Goal: Transaction & Acquisition: Purchase product/service

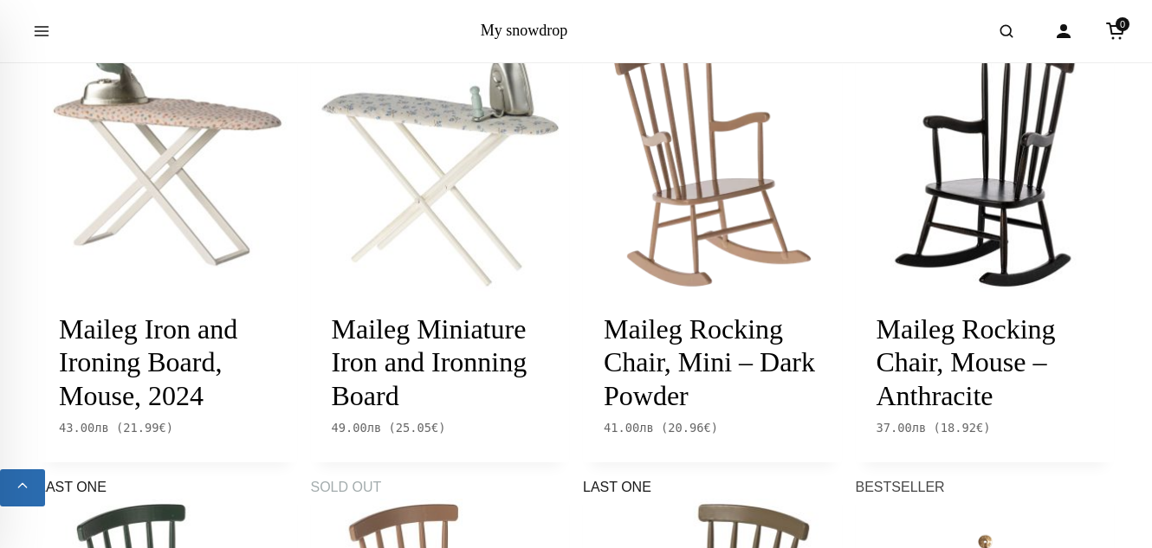
scroll to position [1917, 0]
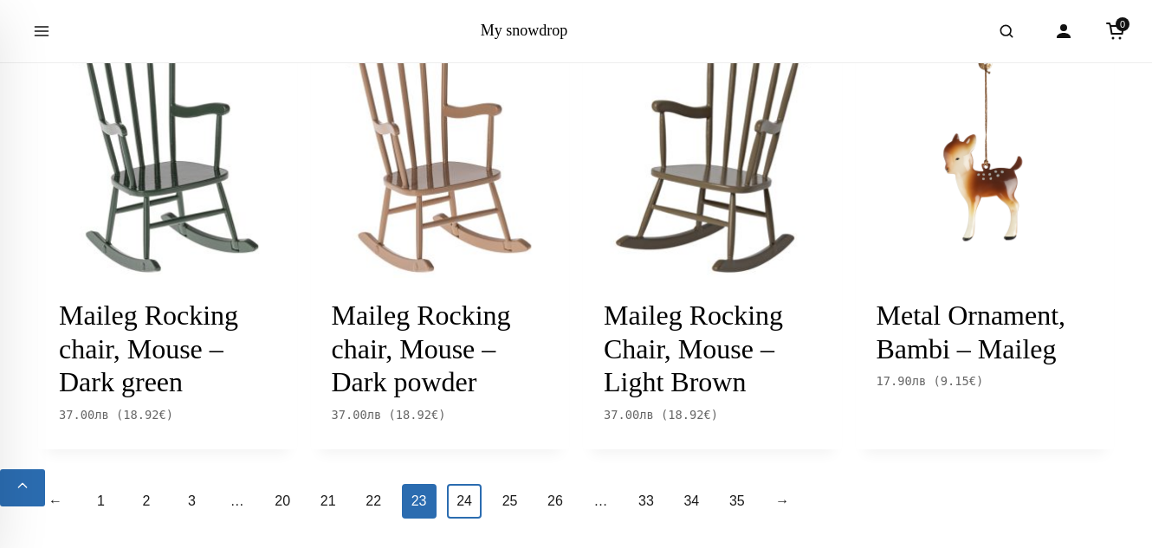
click at [456, 484] on link "24" at bounding box center [464, 501] width 35 height 35
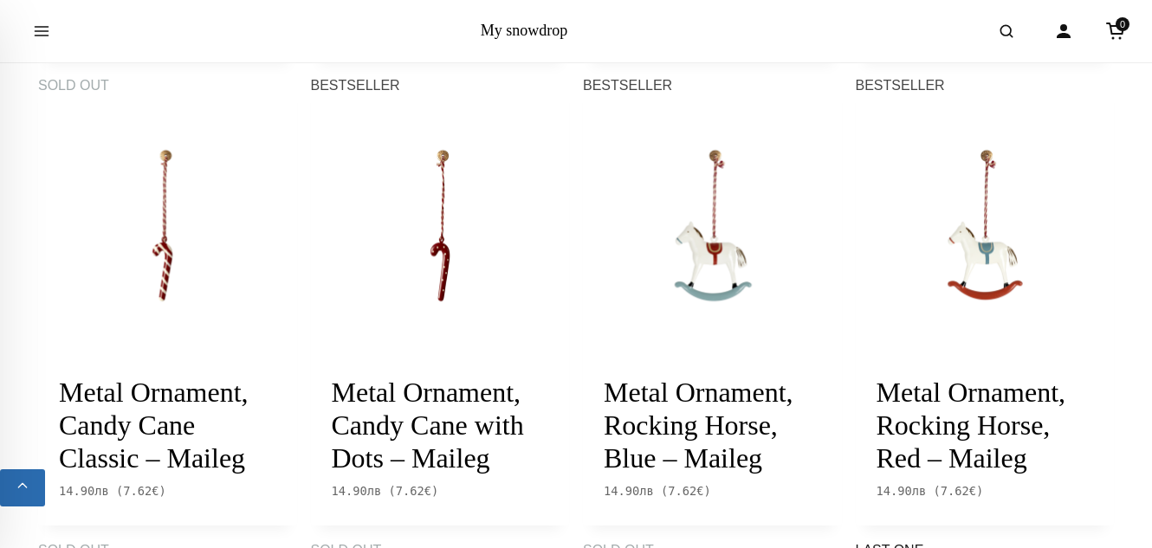
scroll to position [785, 0]
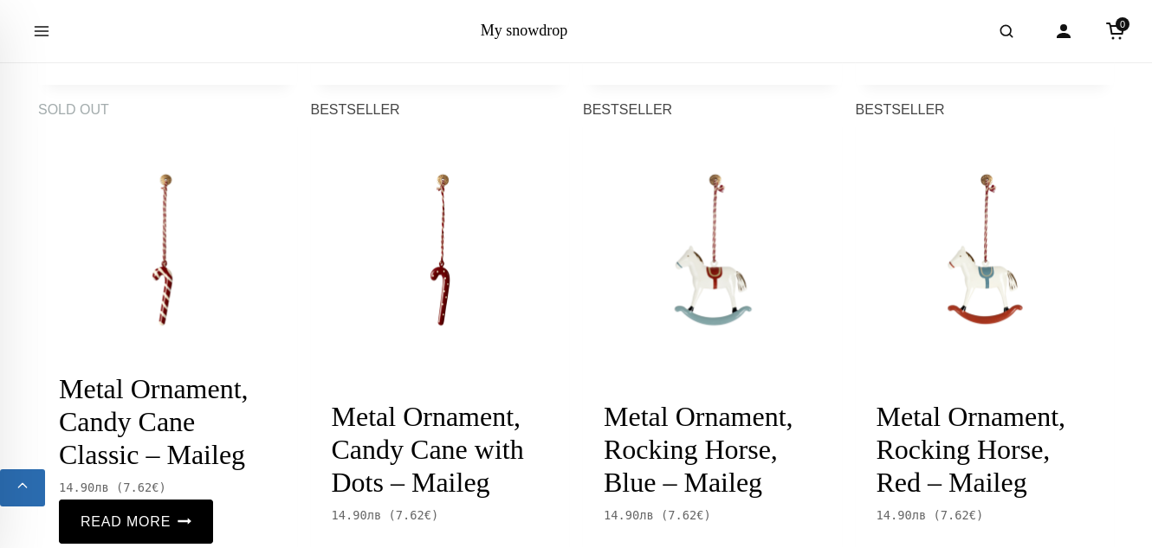
click at [168, 269] on img at bounding box center [167, 249] width 259 height 259
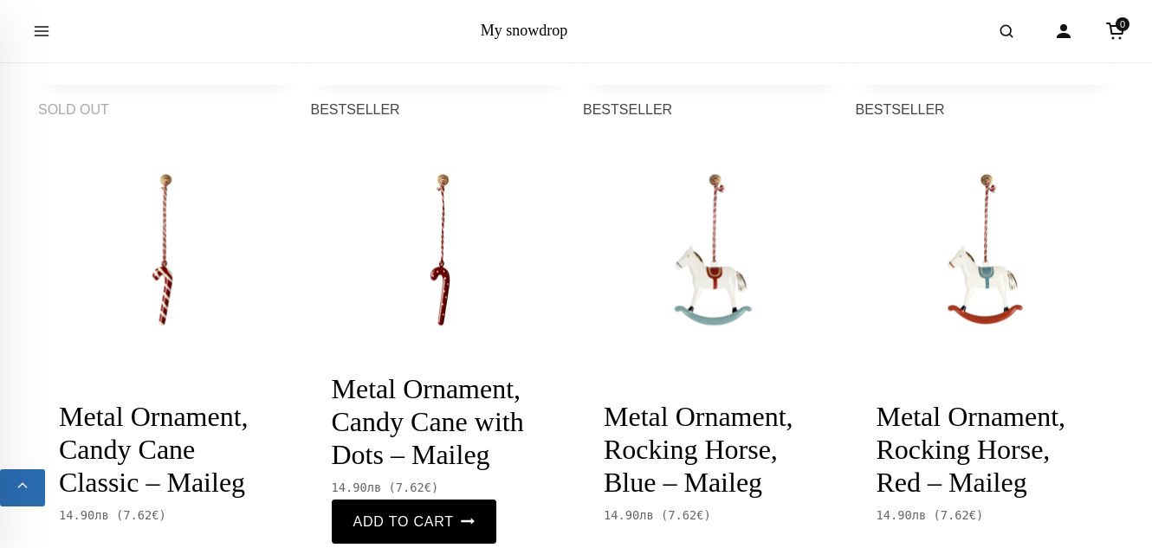
click at [446, 262] on img at bounding box center [440, 249] width 259 height 259
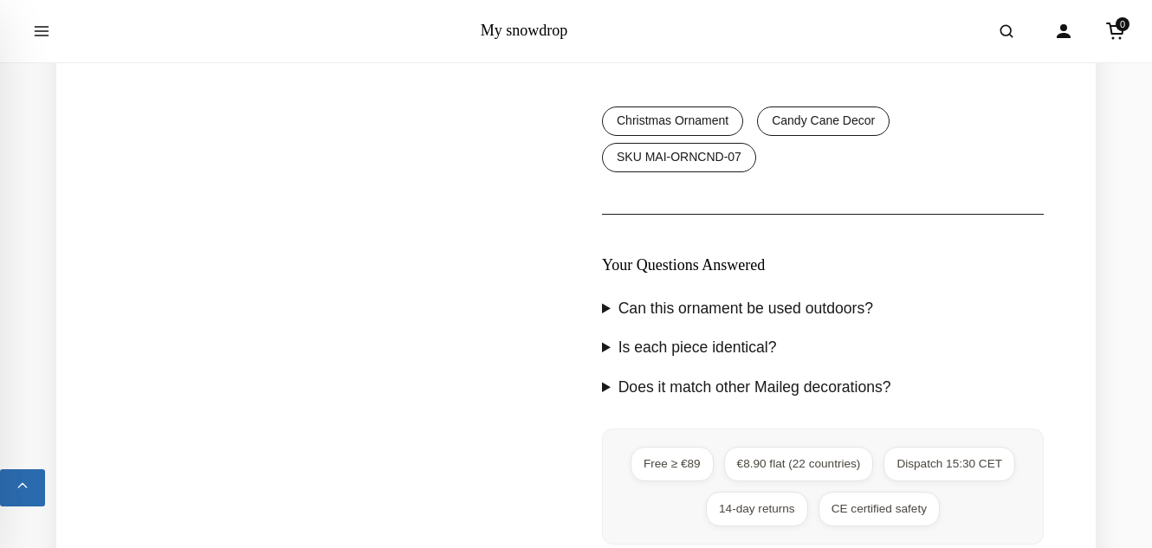
scroll to position [1917, 0]
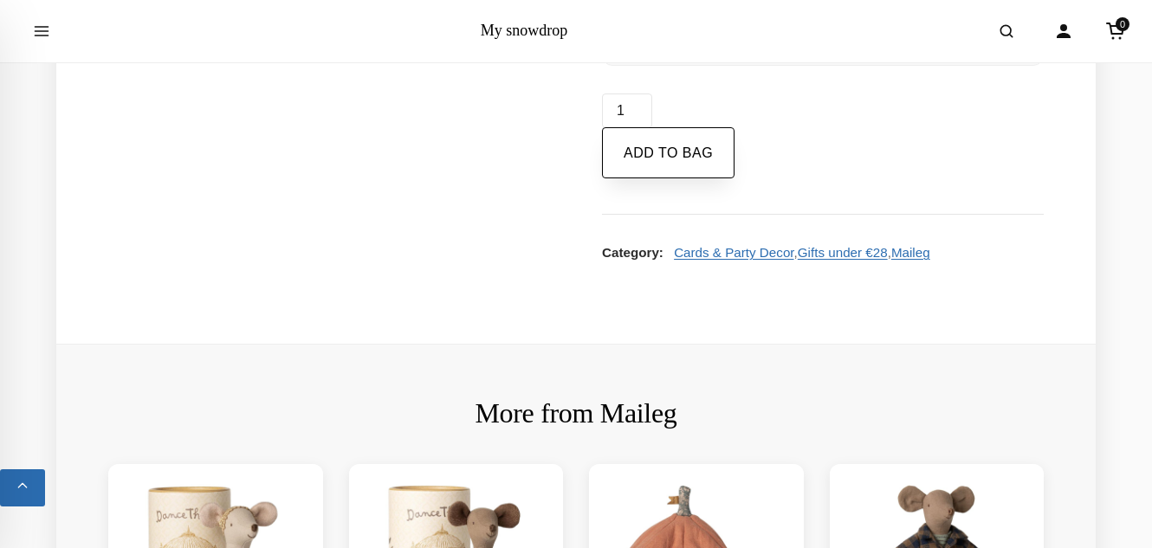
click at [654, 179] on button "Add to bag" at bounding box center [668, 153] width 133 height 52
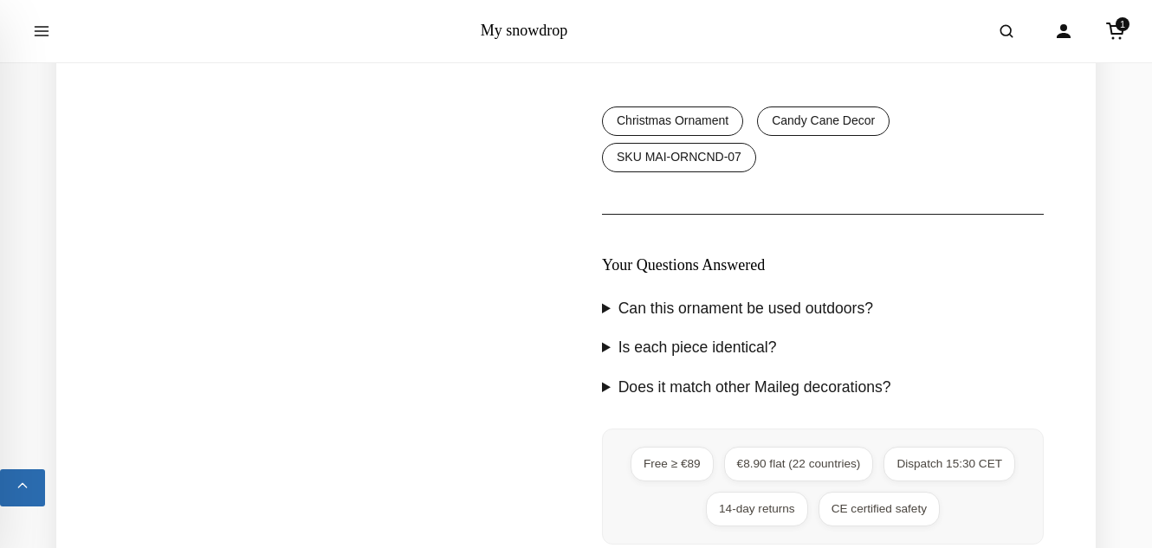
scroll to position [1917, 0]
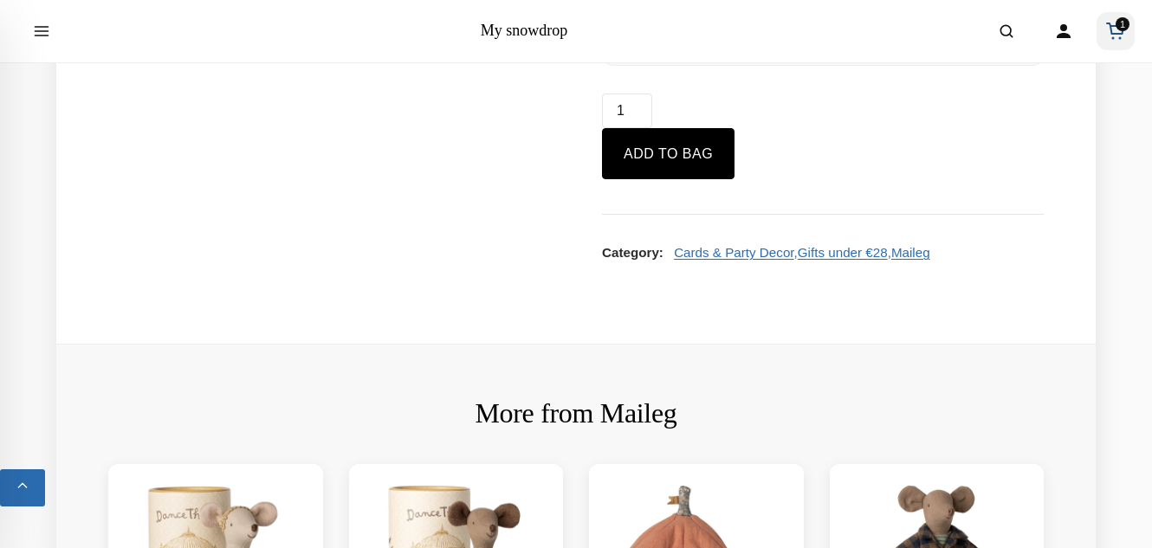
click at [1119, 29] on span "1" at bounding box center [1123, 24] width 14 height 14
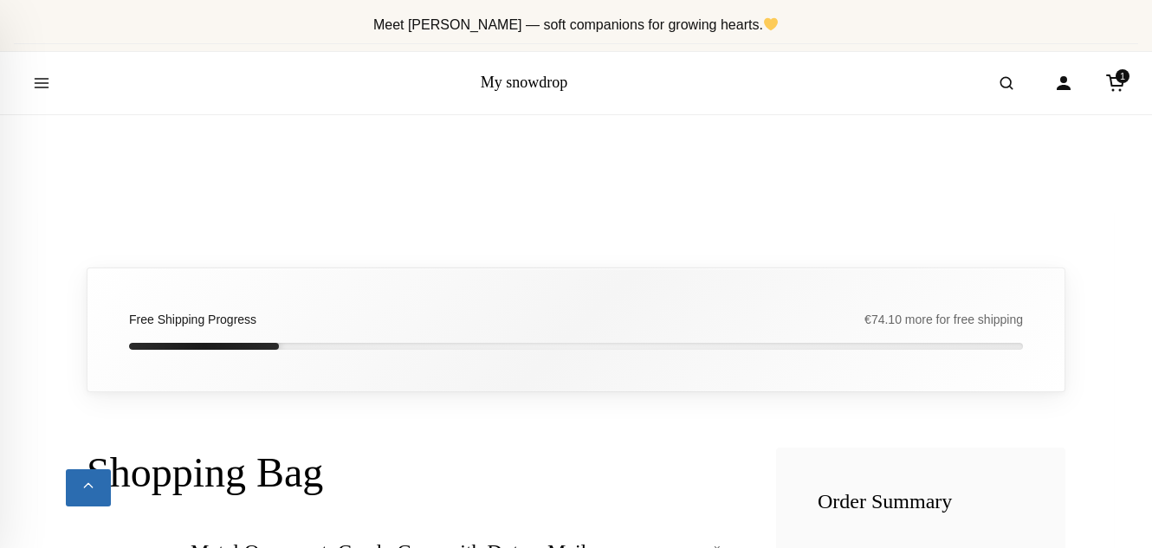
scroll to position [479, 0]
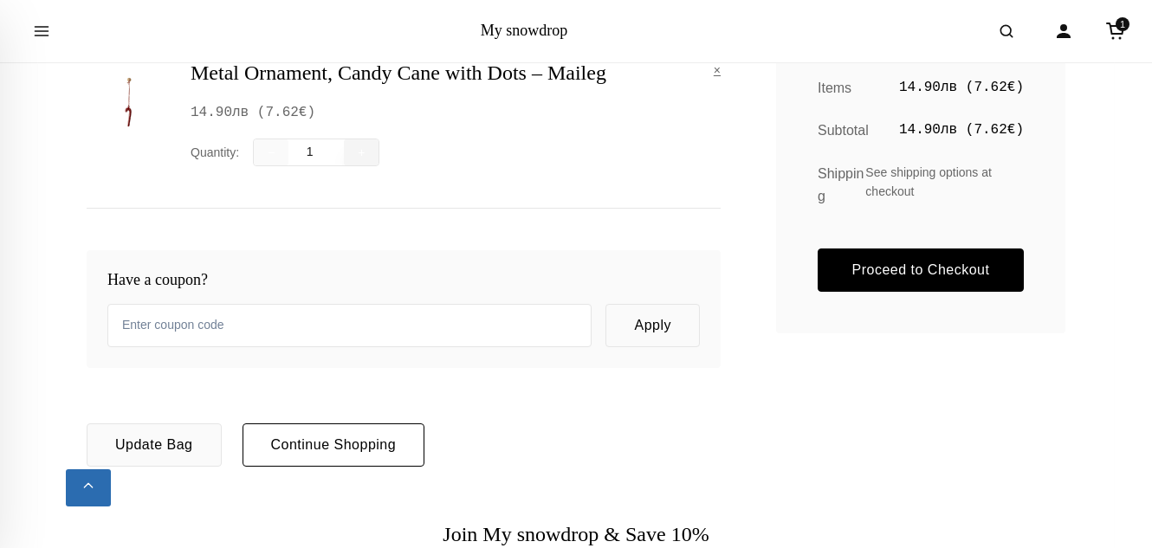
click at [367, 156] on button "+" at bounding box center [361, 153] width 35 height 26
click at [367, 156] on button "+" at bounding box center [361, 152] width 33 height 25
type input "4"
click at [367, 156] on button "+" at bounding box center [361, 153] width 35 height 26
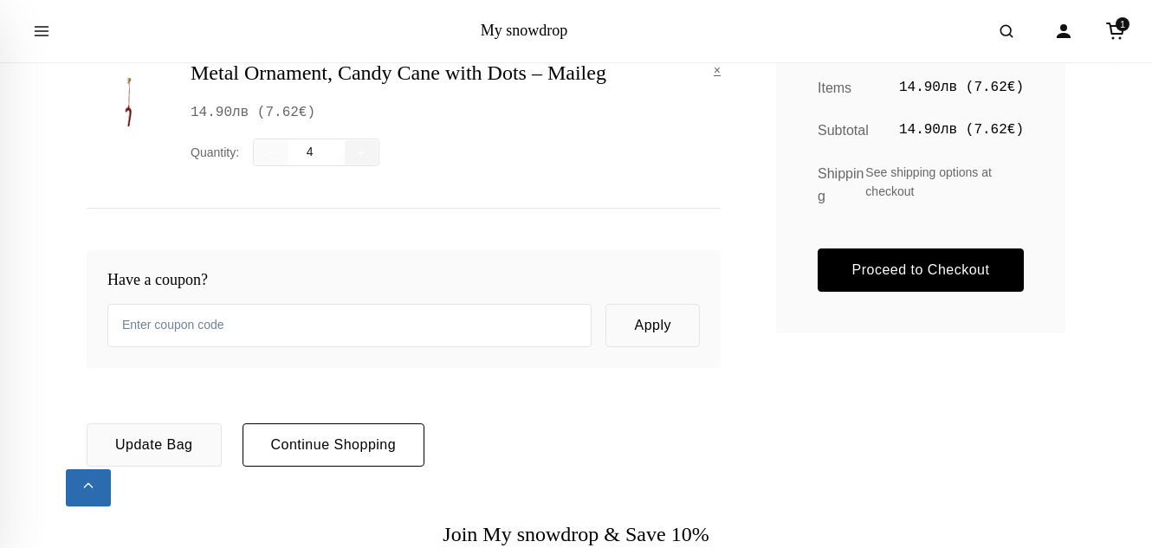
click at [367, 156] on button "+" at bounding box center [361, 152] width 33 height 25
click at [367, 156] on button "+" at bounding box center [361, 153] width 35 height 26
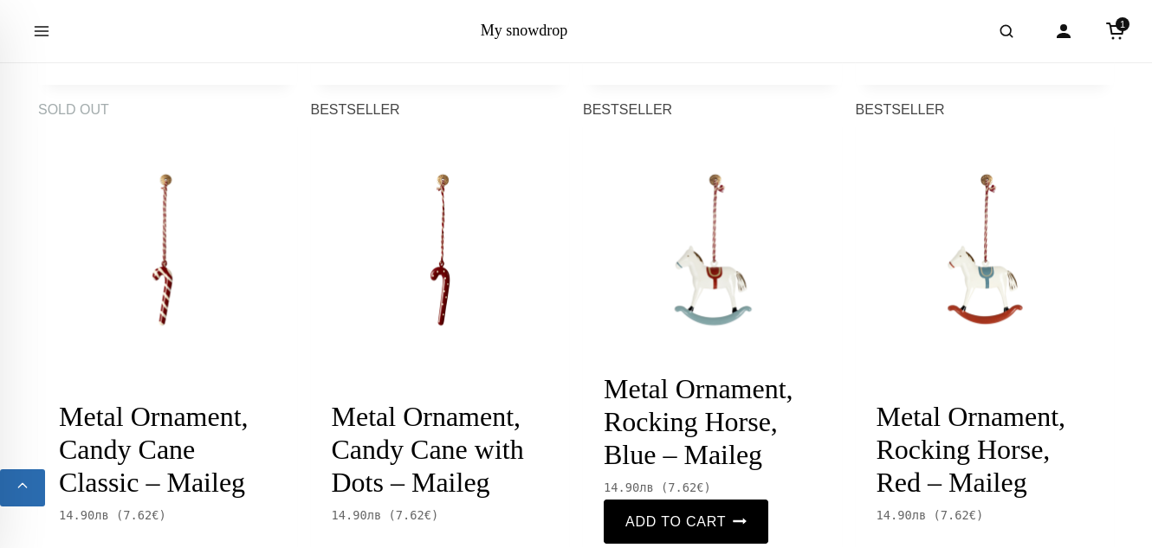
click at [677, 263] on img at bounding box center [712, 249] width 259 height 259
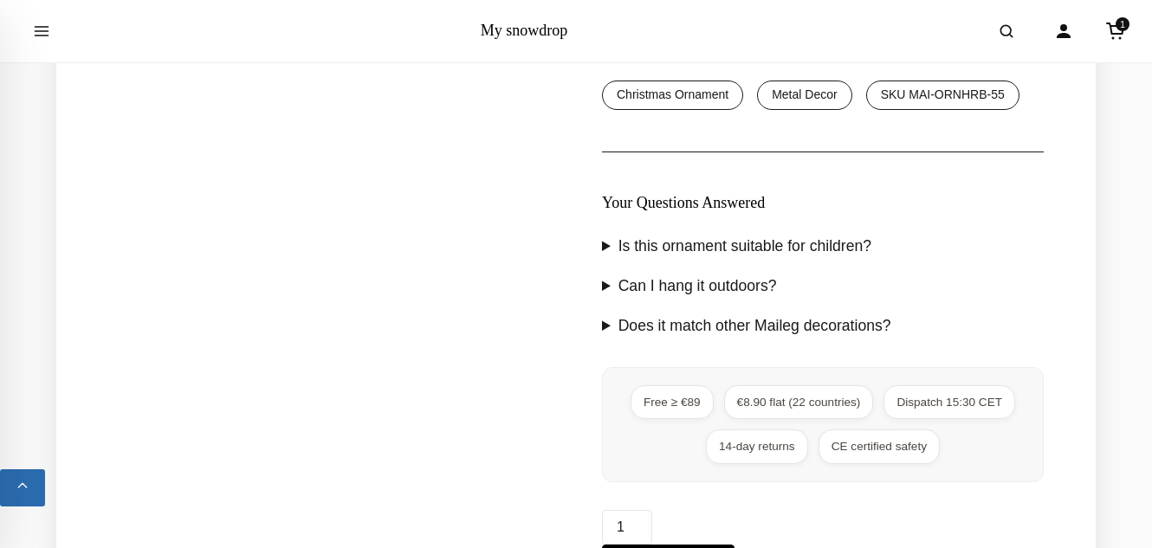
scroll to position [1917, 0]
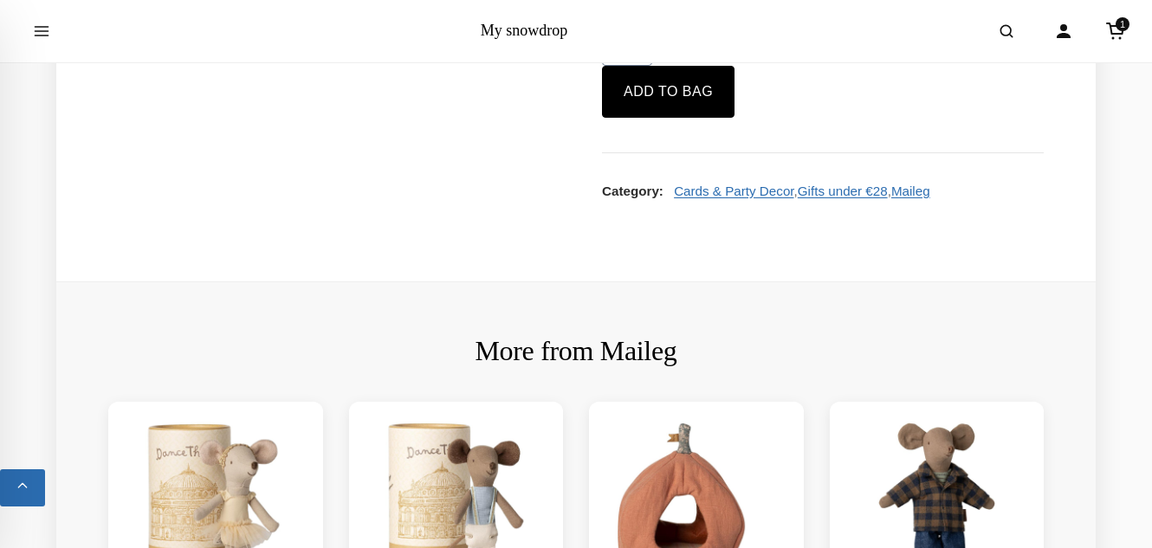
click at [638, 66] on input "2" at bounding box center [627, 48] width 50 height 35
click at [638, 66] on input "3" at bounding box center [627, 48] width 50 height 35
click at [638, 66] on input "4" at bounding box center [627, 48] width 50 height 35
click at [638, 66] on input "5" at bounding box center [627, 48] width 50 height 35
click at [638, 66] on input "6" at bounding box center [627, 48] width 50 height 35
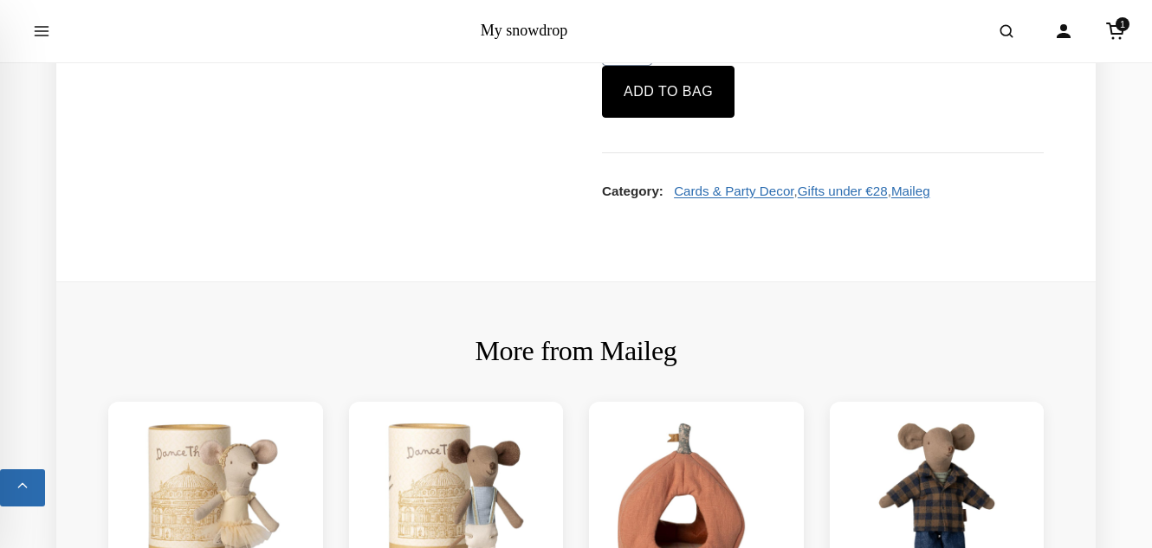
click at [638, 66] on input "7" at bounding box center [627, 48] width 50 height 35
click at [638, 66] on input "8" at bounding box center [627, 48] width 50 height 35
click at [638, 66] on input "9" at bounding box center [627, 48] width 50 height 35
click at [638, 66] on input "10" at bounding box center [627, 48] width 50 height 35
type input "11"
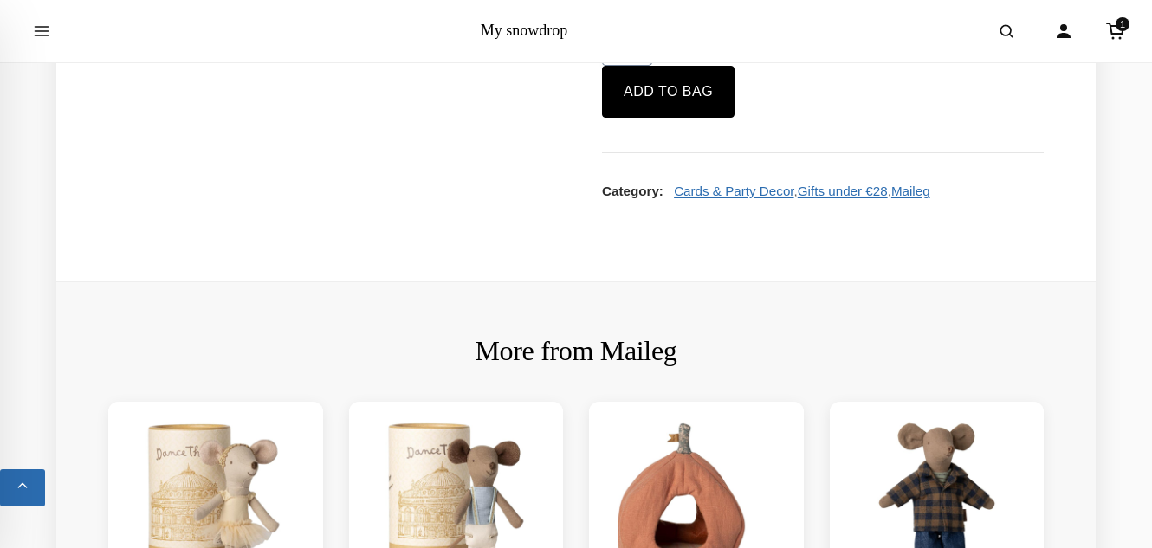
click at [638, 66] on input "11" at bounding box center [627, 48] width 50 height 35
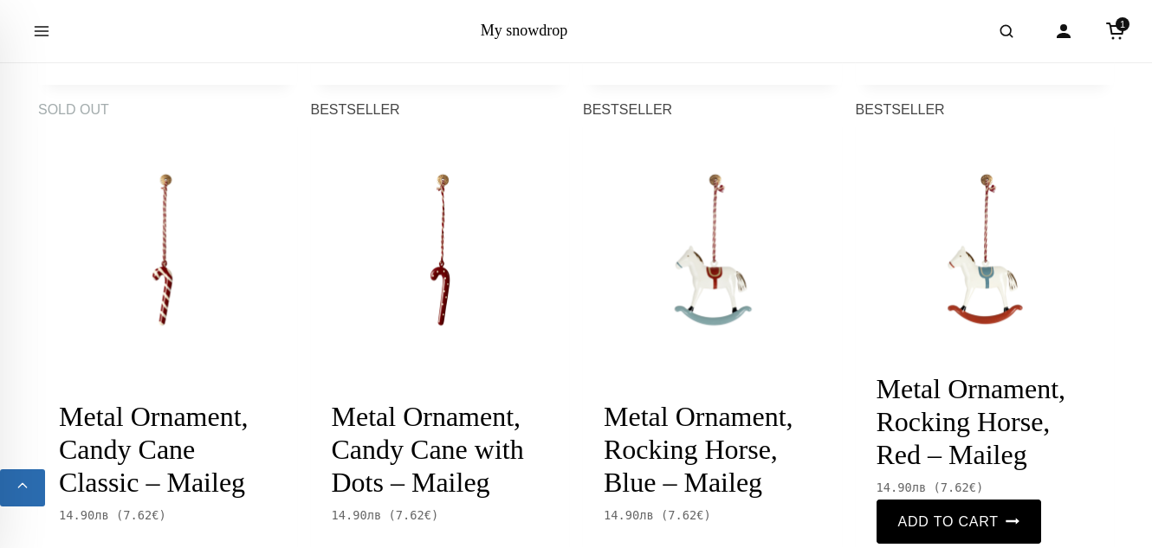
click at [990, 276] on img at bounding box center [985, 249] width 259 height 259
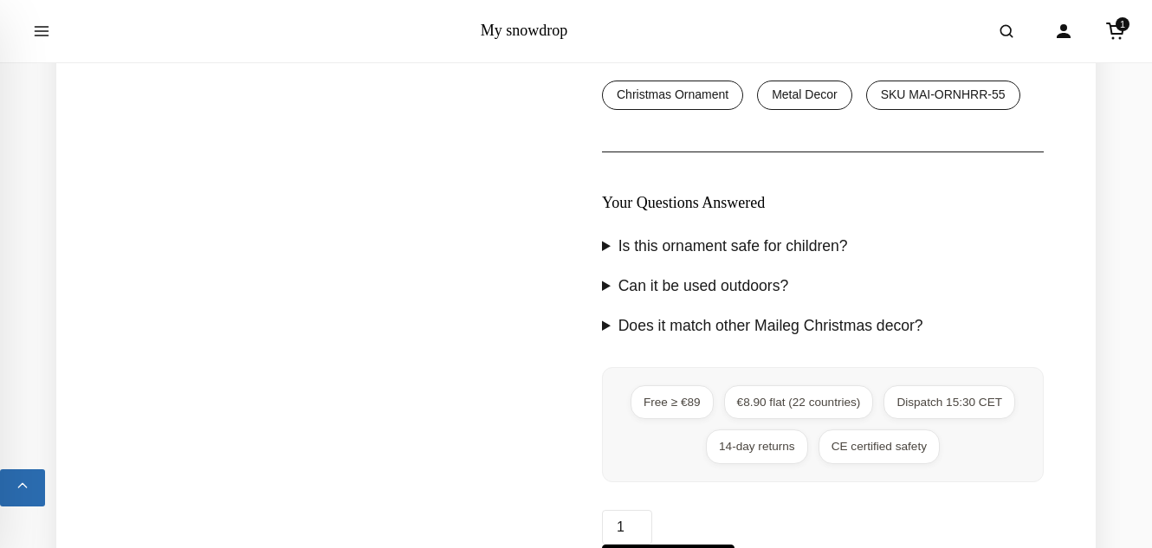
scroll to position [1917, 0]
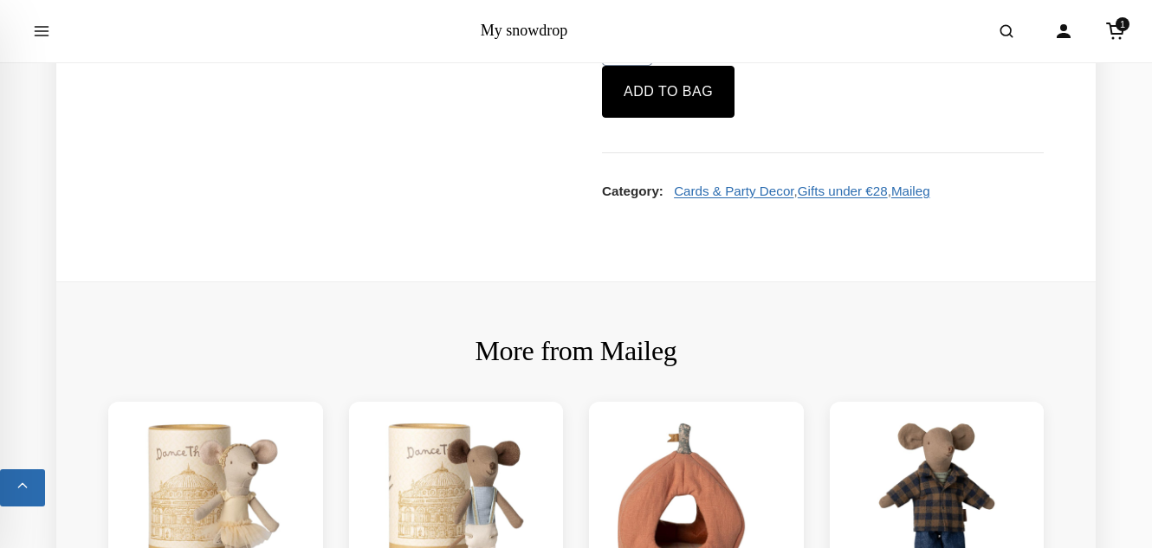
click at [637, 66] on input "2" at bounding box center [627, 48] width 50 height 35
click at [637, 66] on input "3" at bounding box center [627, 48] width 50 height 35
click at [637, 66] on input "4" at bounding box center [627, 48] width 50 height 35
click at [637, 66] on input "5" at bounding box center [627, 48] width 50 height 35
click at [637, 66] on input "6" at bounding box center [627, 48] width 50 height 35
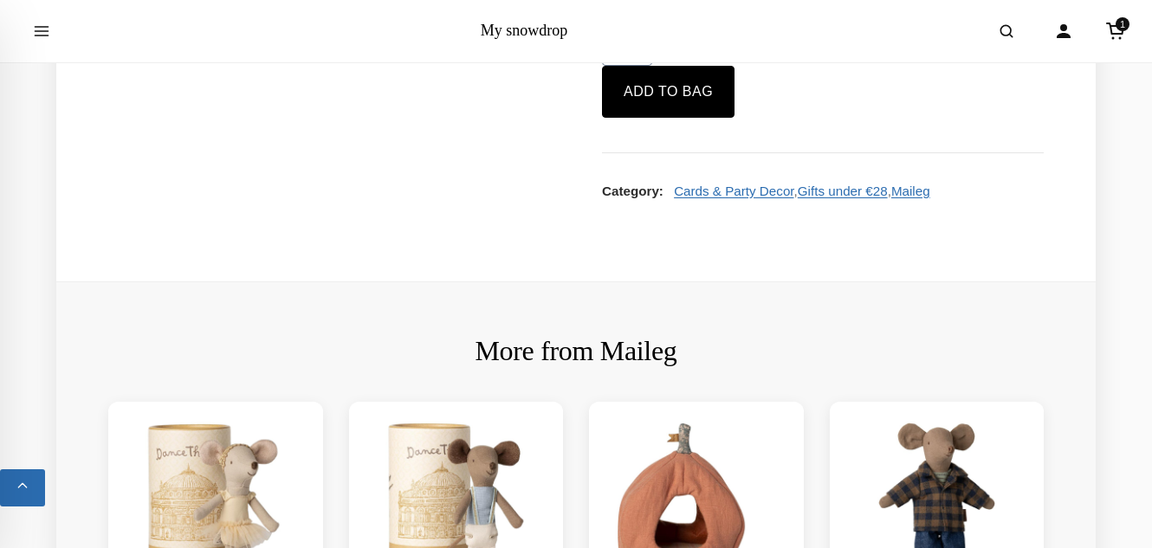
click at [637, 66] on input "7" at bounding box center [627, 48] width 50 height 35
click at [637, 66] on input "8" at bounding box center [627, 48] width 50 height 35
click at [637, 66] on input "9" at bounding box center [627, 48] width 50 height 35
click at [637, 66] on input "10" at bounding box center [627, 48] width 50 height 35
click at [637, 66] on input "11" at bounding box center [627, 48] width 50 height 35
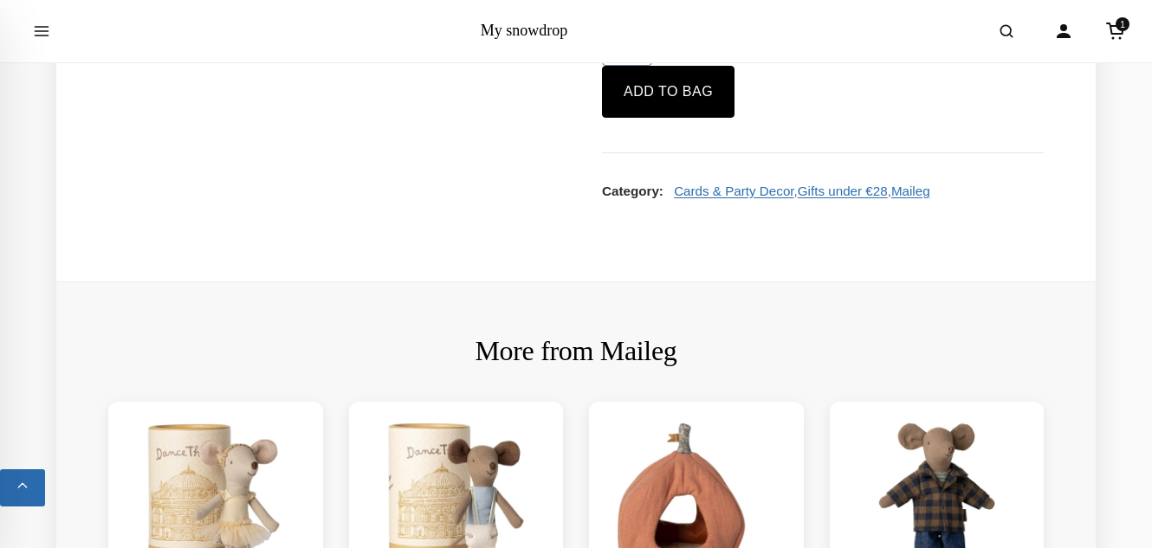
click at [637, 66] on input "12" at bounding box center [627, 48] width 50 height 35
click at [637, 66] on input "13" at bounding box center [627, 48] width 50 height 35
click at [637, 66] on input "14" at bounding box center [627, 48] width 50 height 35
type input "15"
click at [637, 66] on input "15" at bounding box center [627, 48] width 50 height 35
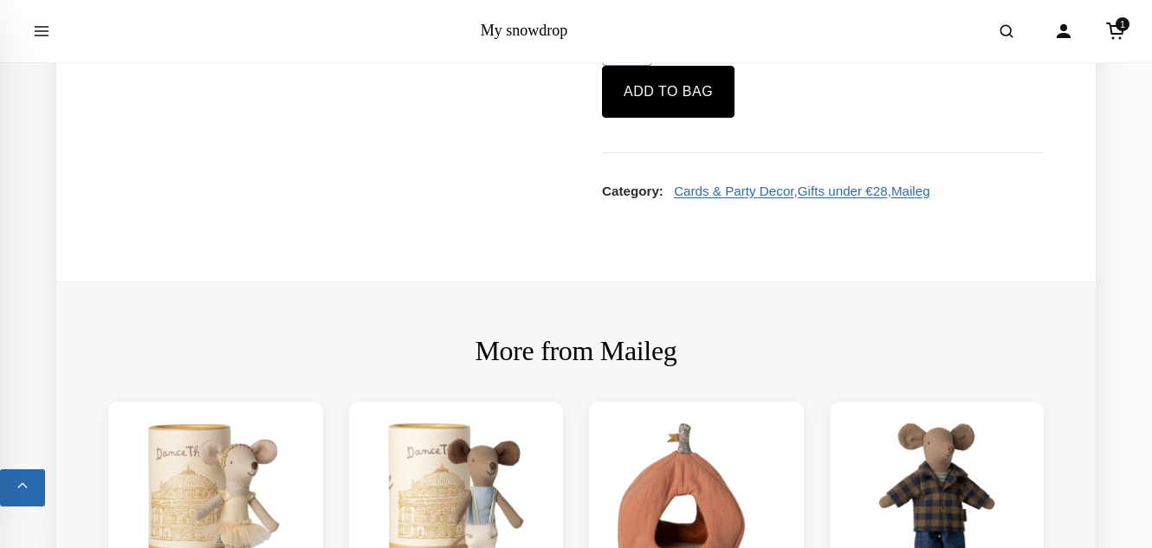
click at [637, 66] on input "15" at bounding box center [627, 48] width 50 height 35
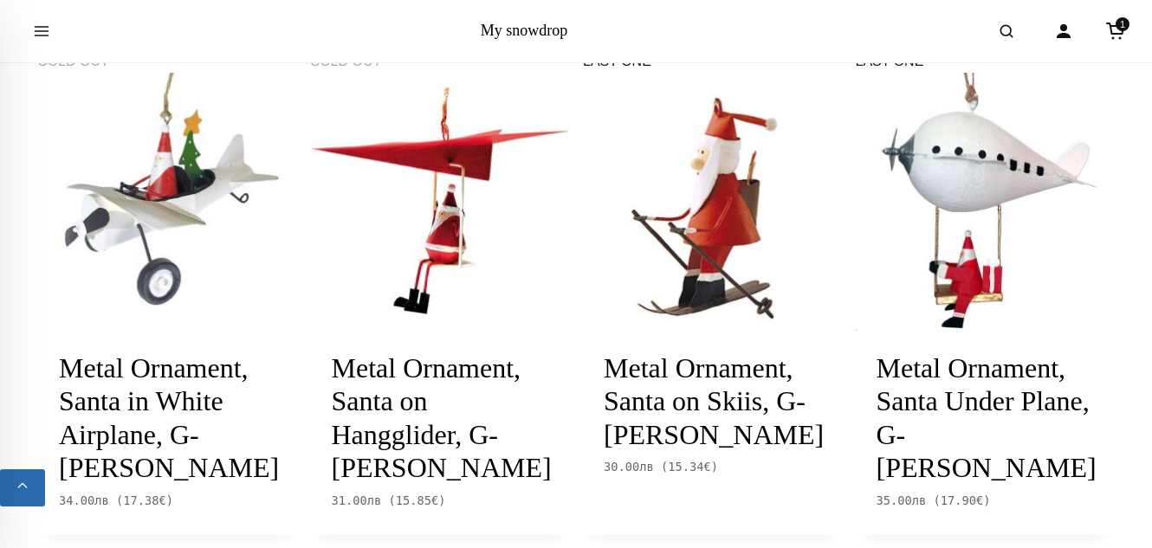
scroll to position [1894, 0]
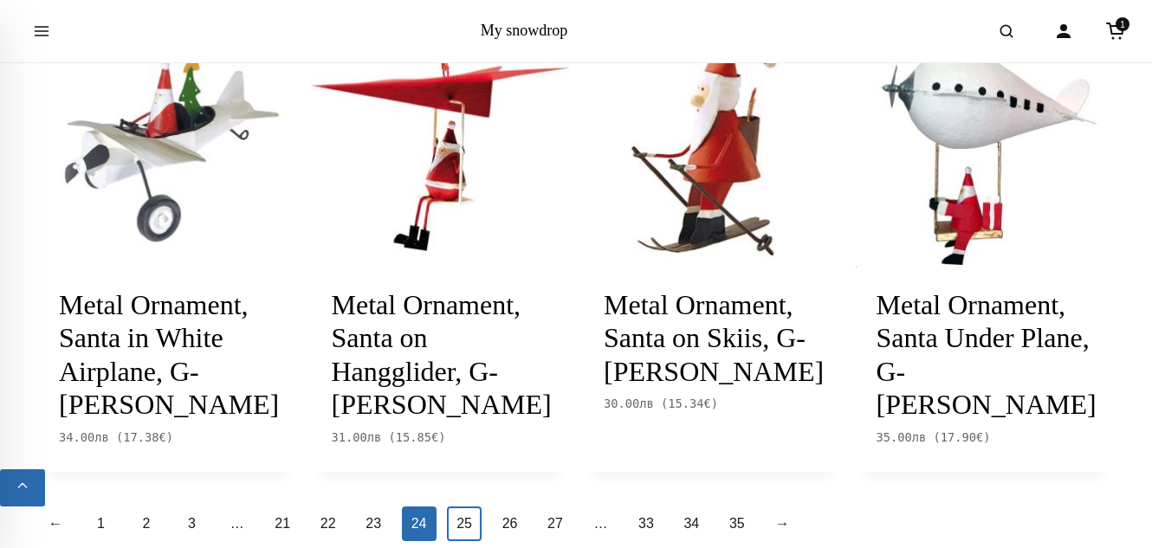
click at [468, 507] on link "25" at bounding box center [464, 524] width 35 height 35
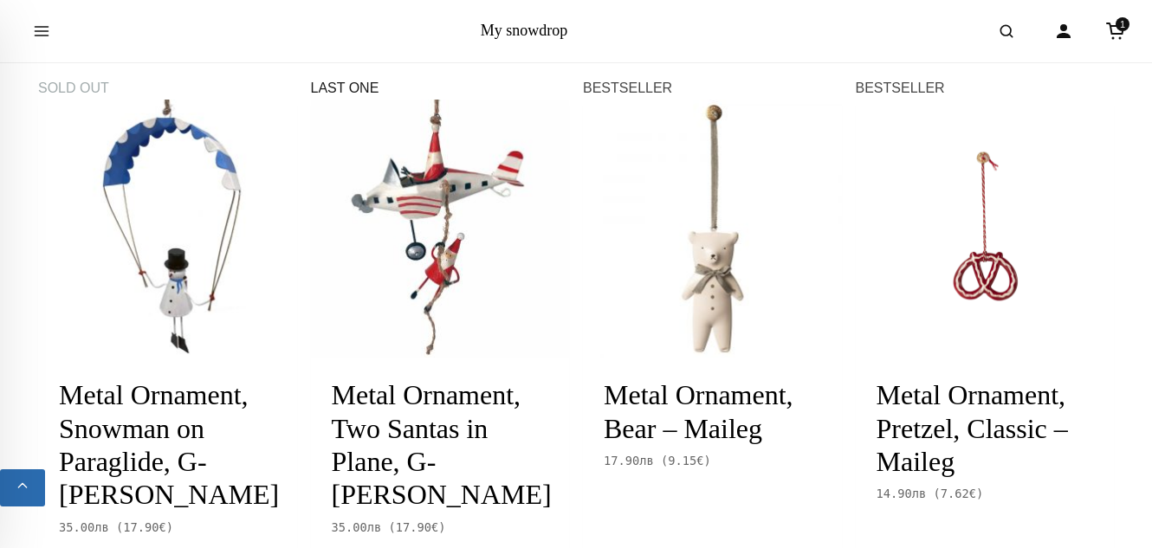
scroll to position [306, 0]
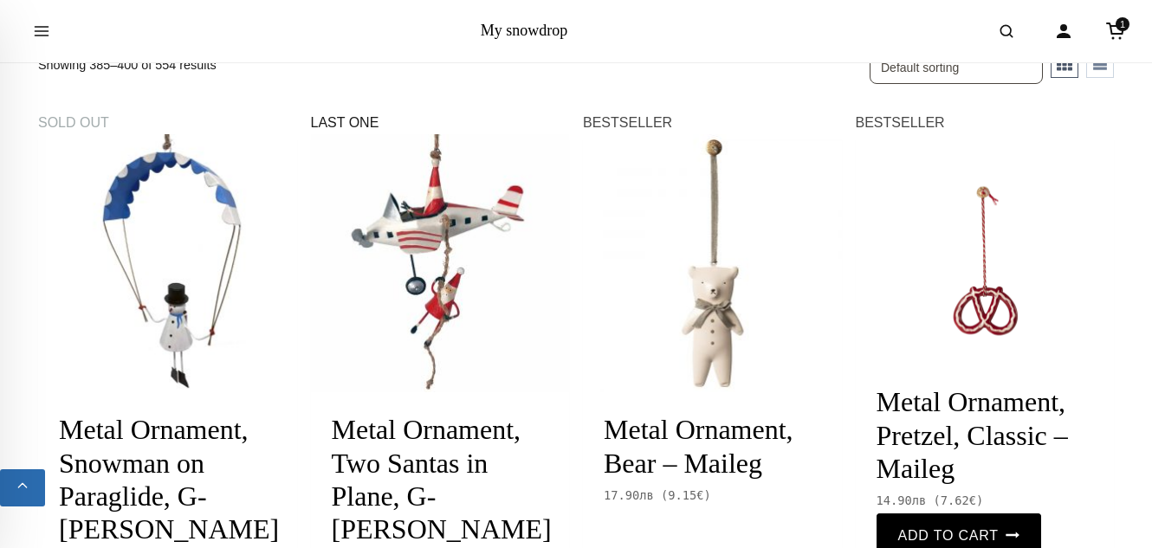
click at [985, 290] on img at bounding box center [985, 263] width 259 height 259
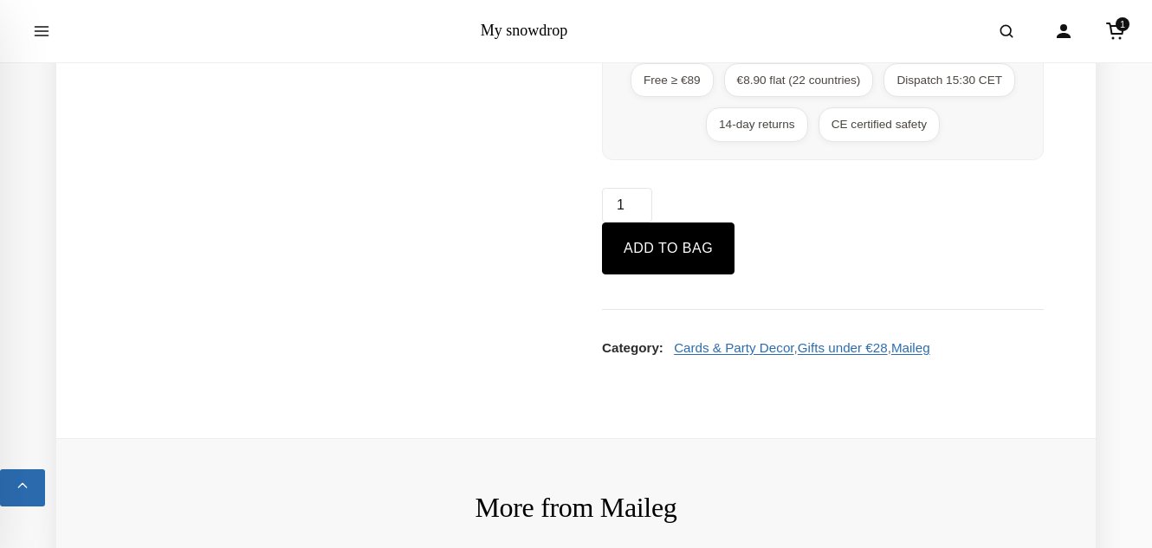
scroll to position [1768, 0]
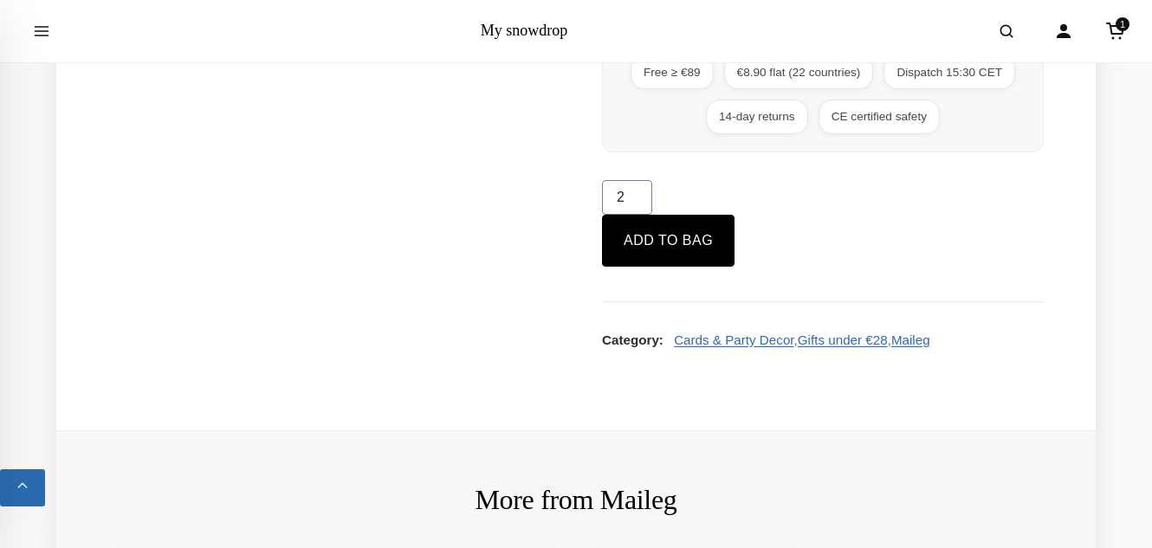
click at [637, 191] on input "2" at bounding box center [627, 197] width 50 height 35
click at [637, 191] on input "3" at bounding box center [627, 197] width 50 height 35
type input "4"
click at [637, 191] on input "4" at bounding box center [627, 197] width 50 height 35
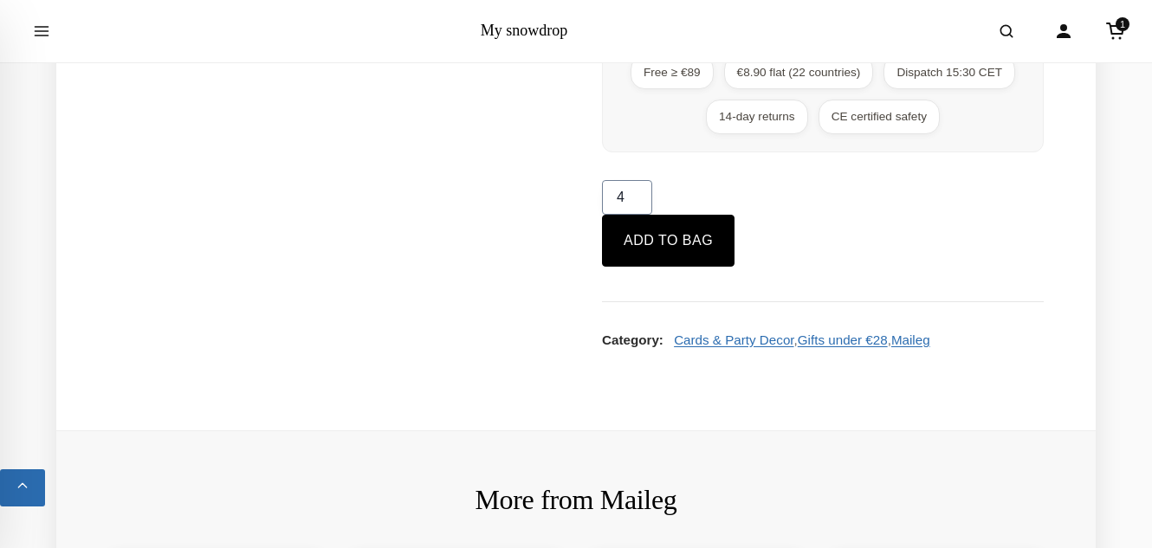
click at [637, 191] on input "4" at bounding box center [627, 197] width 50 height 35
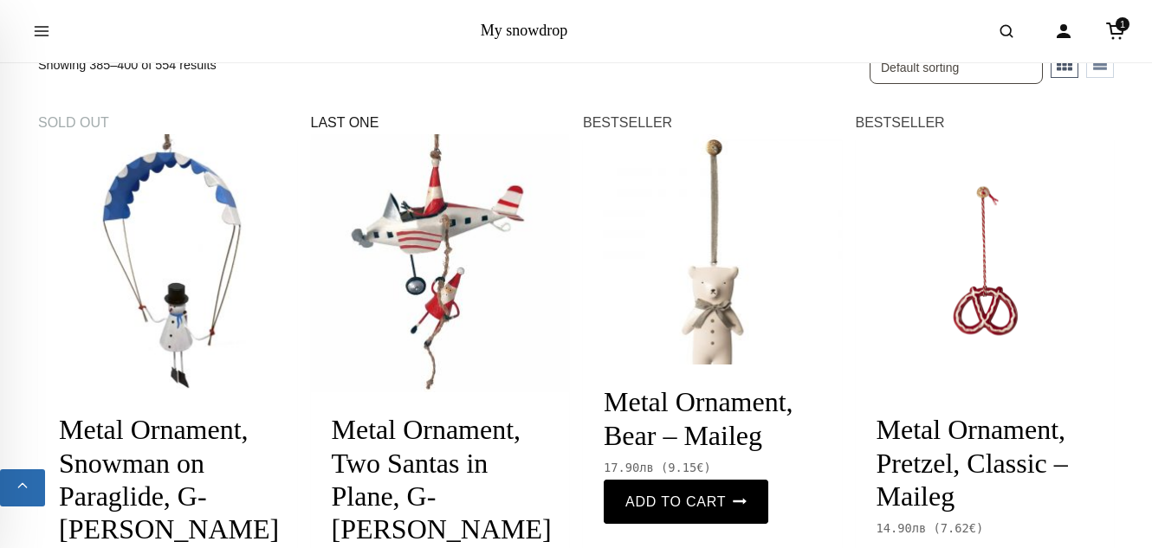
click at [725, 307] on img at bounding box center [712, 263] width 259 height 259
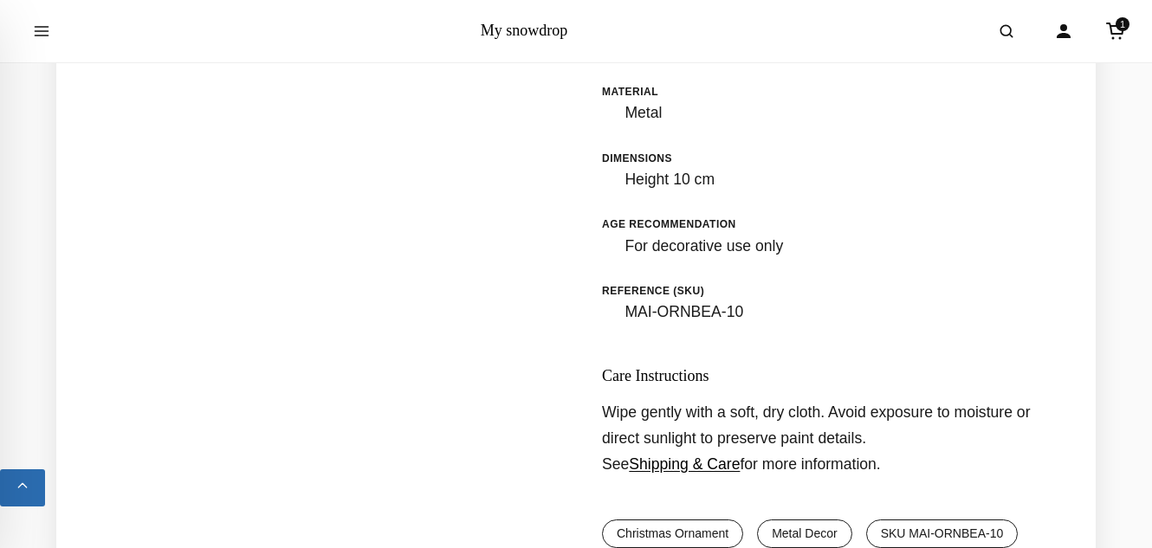
scroll to position [1437, 0]
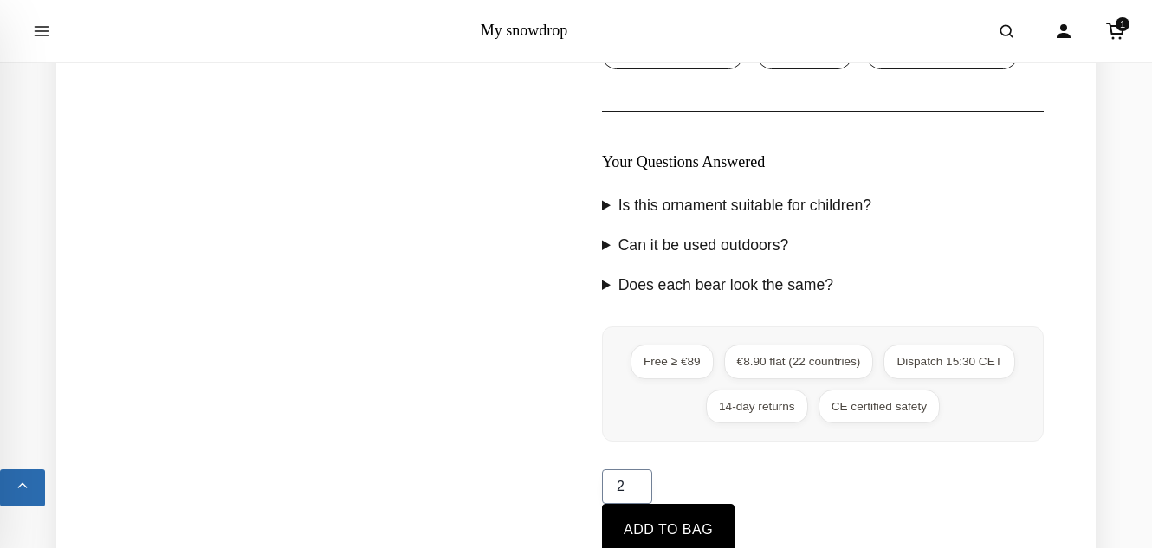
click at [636, 485] on input "2" at bounding box center [627, 487] width 50 height 35
click at [636, 485] on input "3" at bounding box center [627, 487] width 50 height 35
click at [636, 485] on input "4" at bounding box center [627, 487] width 50 height 35
click at [636, 485] on input "5" at bounding box center [627, 487] width 50 height 35
click at [636, 485] on input "6" at bounding box center [627, 487] width 50 height 35
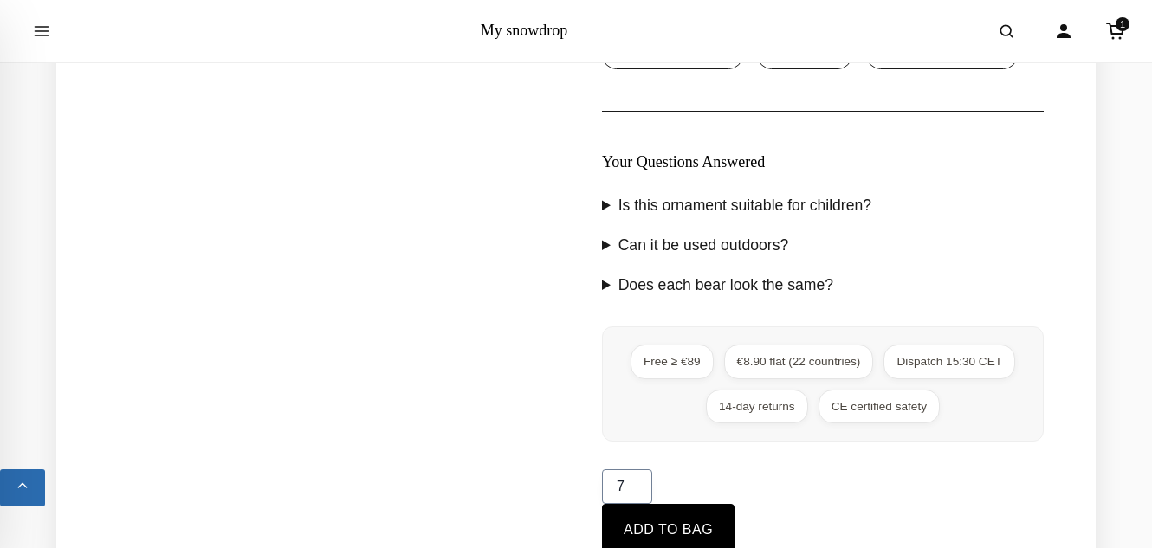
click at [636, 485] on input "7" at bounding box center [627, 487] width 50 height 35
click at [636, 485] on input "8" at bounding box center [627, 487] width 50 height 35
click at [636, 485] on input "9" at bounding box center [627, 487] width 50 height 35
click at [636, 485] on input "10" at bounding box center [627, 487] width 50 height 35
click at [636, 485] on input "11" at bounding box center [627, 487] width 50 height 35
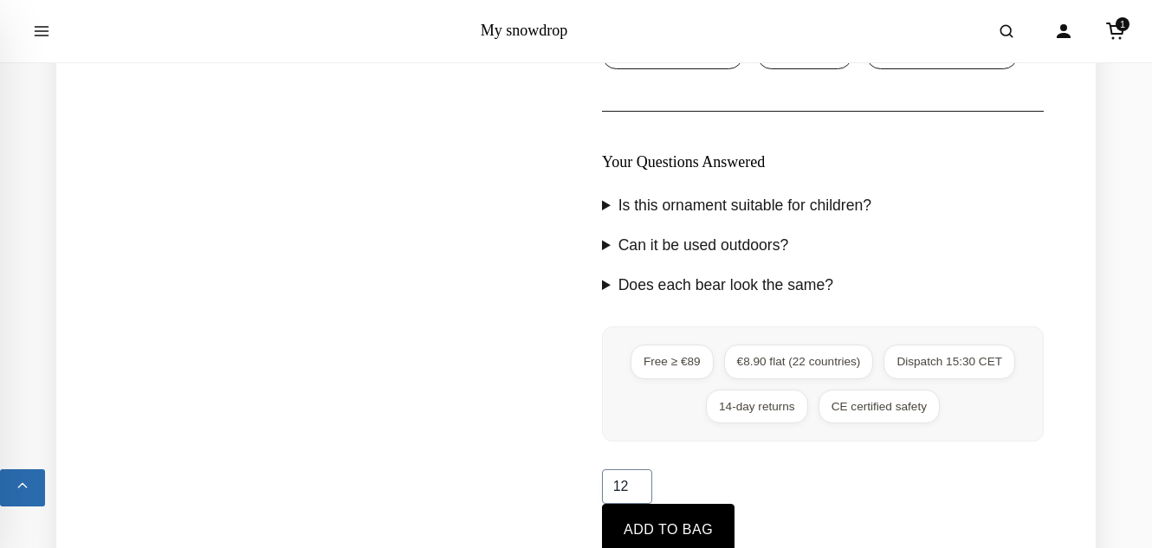
click at [636, 485] on input "12" at bounding box center [627, 487] width 50 height 35
click at [636, 485] on input "13" at bounding box center [627, 487] width 50 height 35
click at [636, 485] on input "14" at bounding box center [627, 487] width 50 height 35
click at [636, 485] on input "15" at bounding box center [627, 487] width 50 height 35
type input "16"
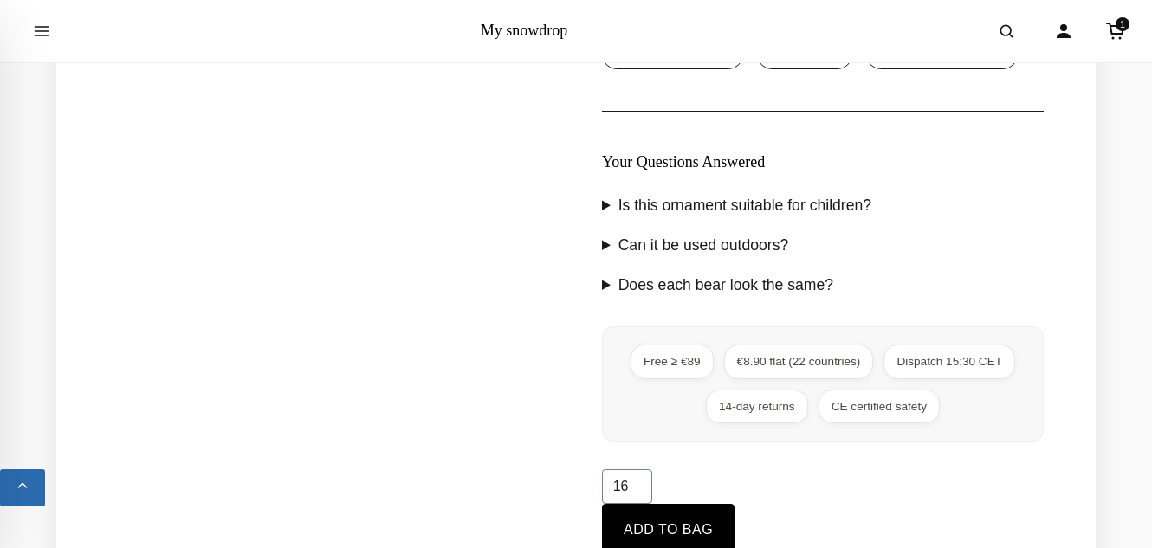
click at [636, 485] on input "16" at bounding box center [627, 487] width 50 height 35
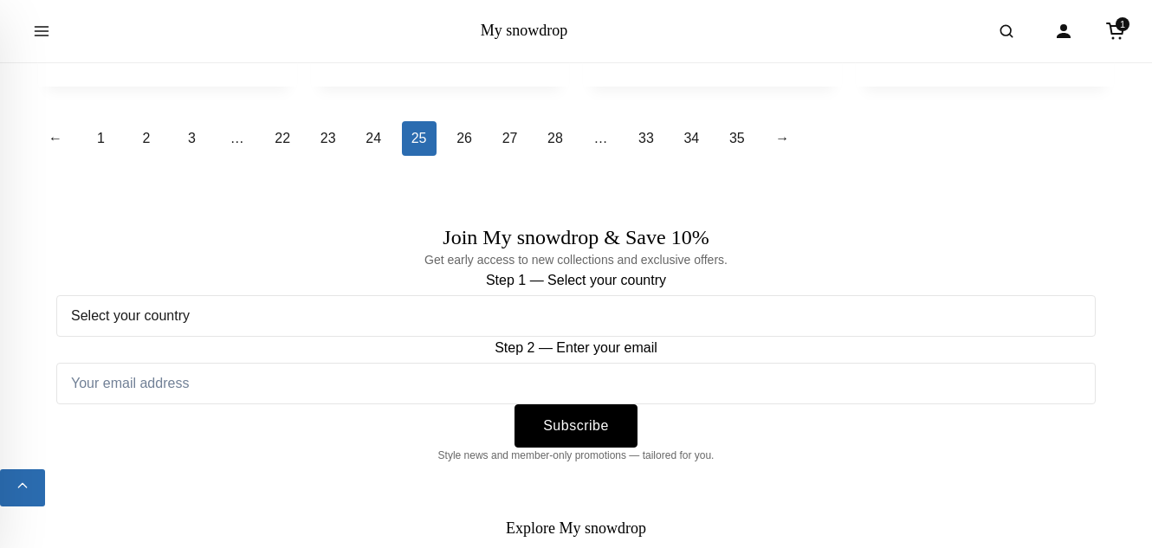
scroll to position [2177, 0]
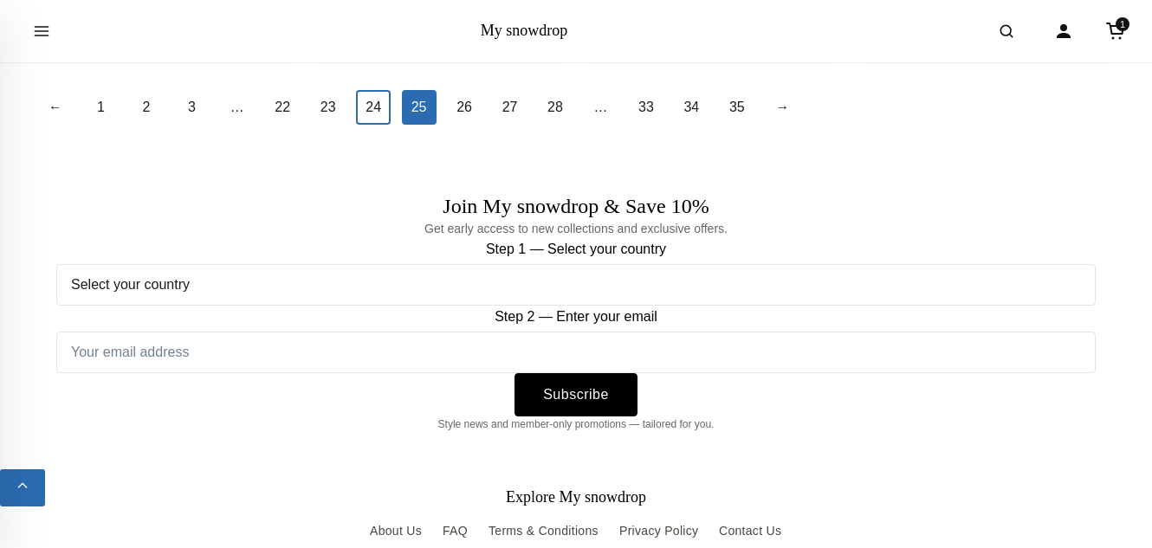
click at [374, 125] on link "24" at bounding box center [373, 107] width 35 height 35
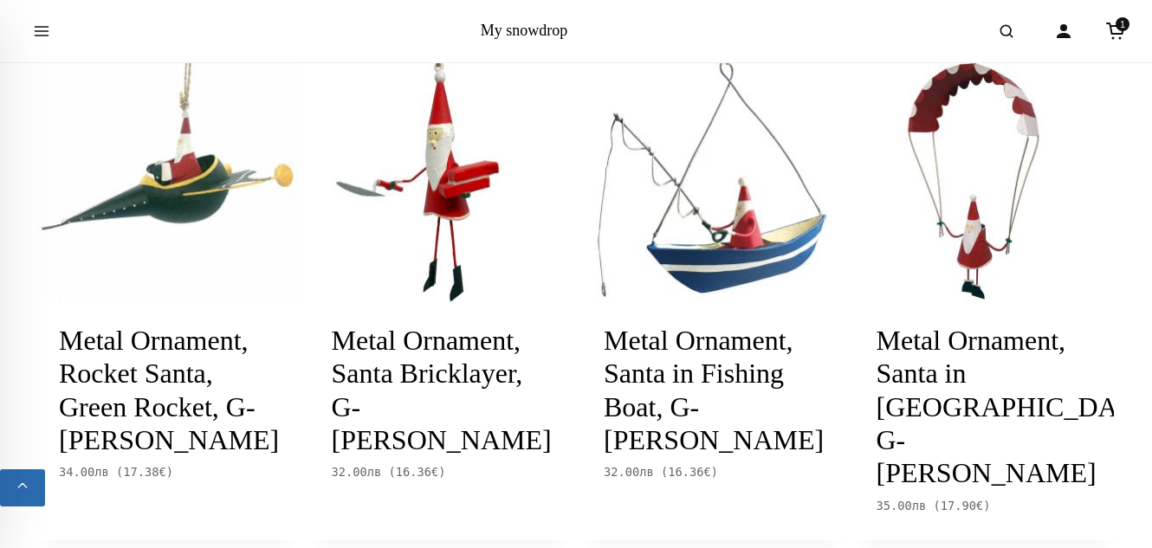
scroll to position [1172, 0]
